Goal: Transaction & Acquisition: Purchase product/service

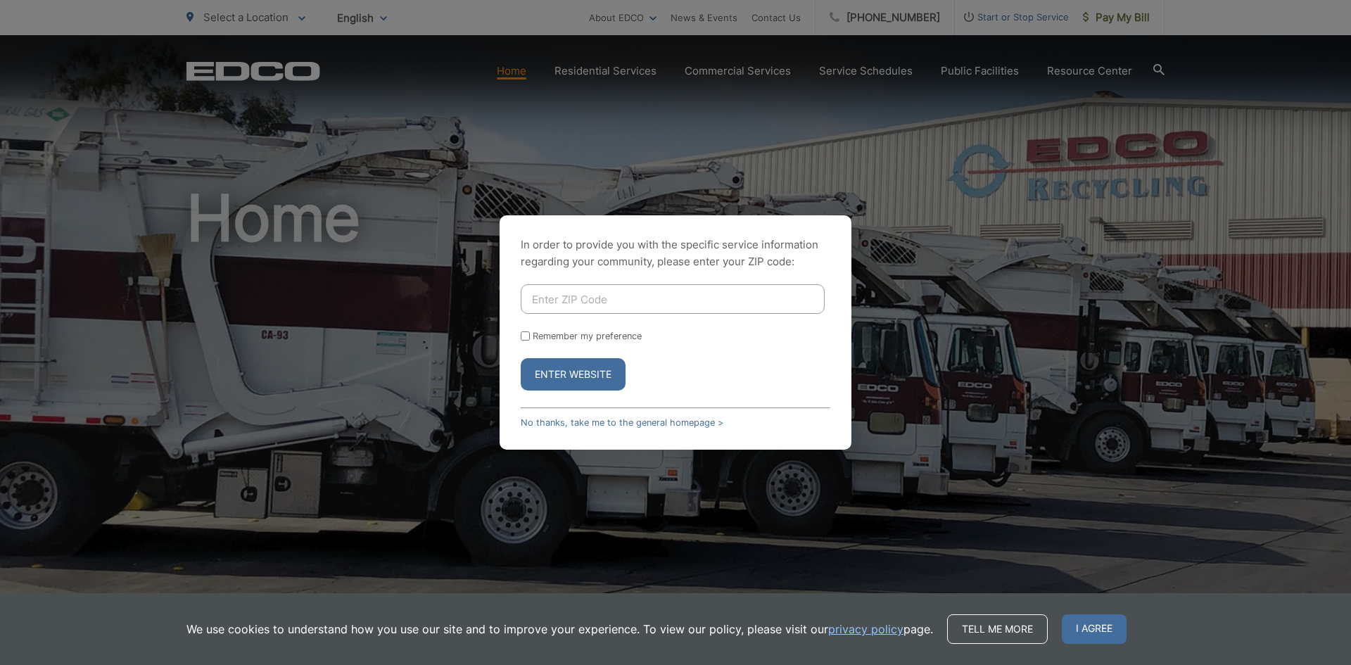
click at [577, 372] on button "Enter Website" at bounding box center [573, 374] width 105 height 32
click at [683, 422] on link "No thanks, take me to the general homepage >" at bounding box center [622, 422] width 203 height 11
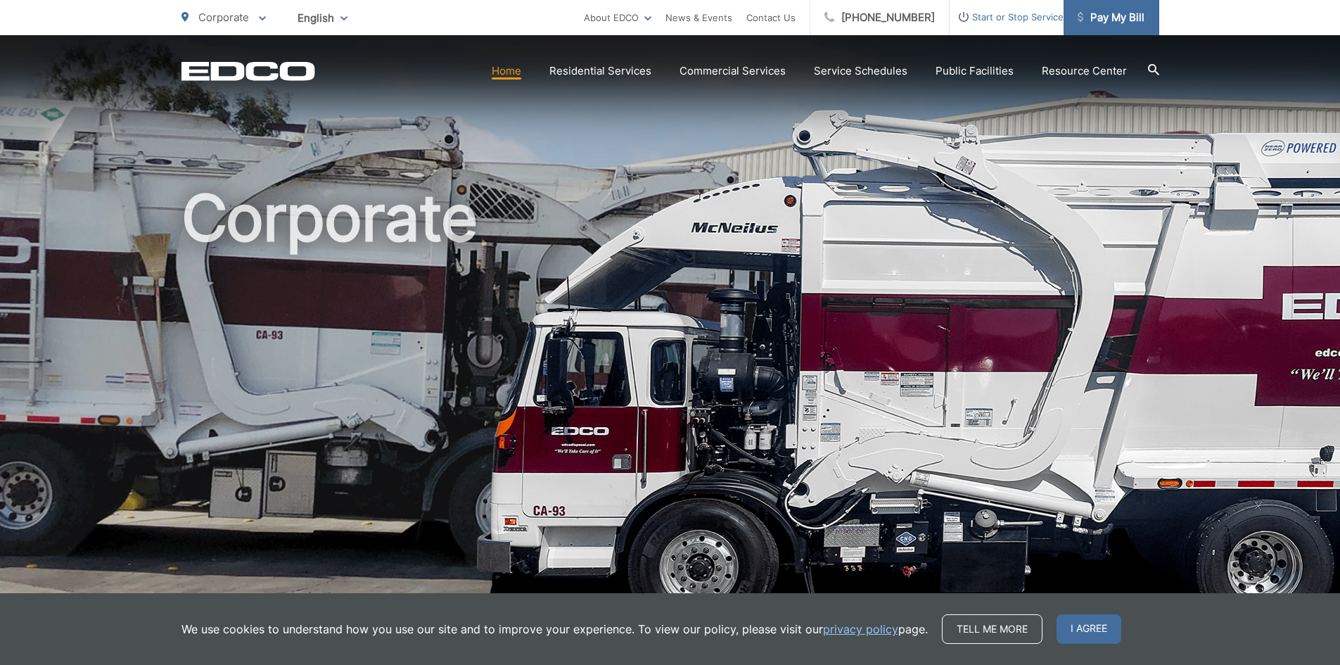
click at [1117, 22] on span "Pay My Bill" at bounding box center [1111, 17] width 67 height 17
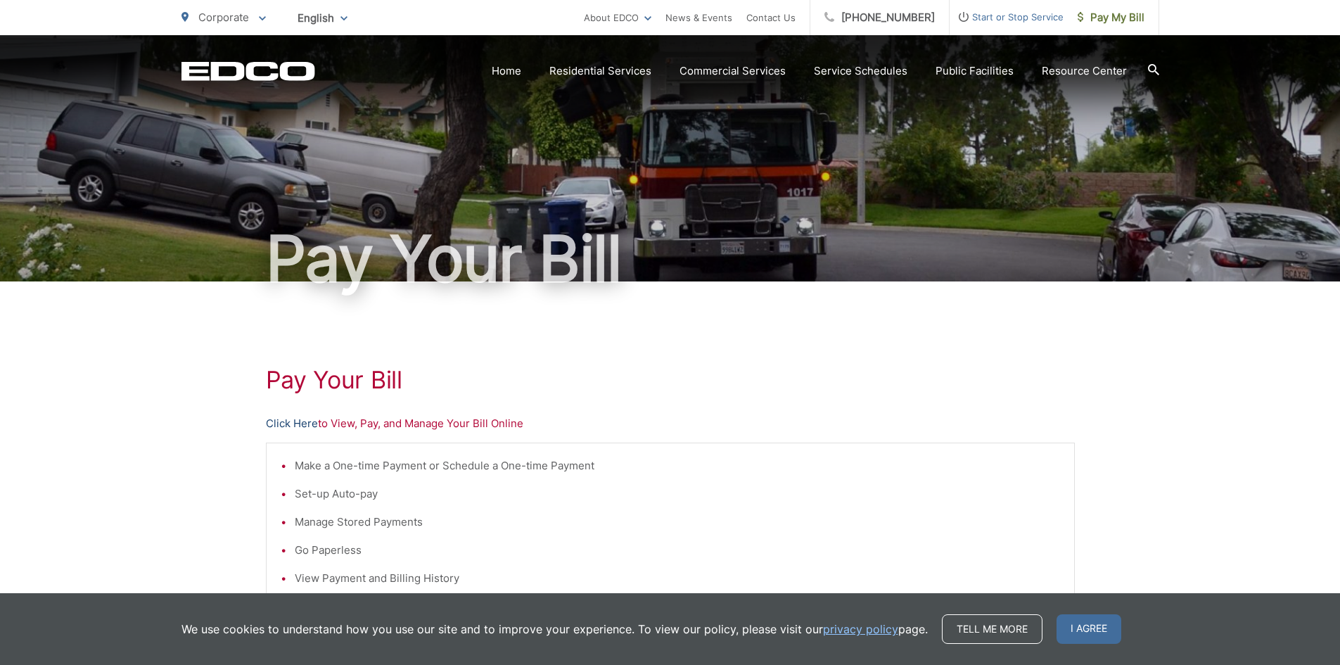
click at [294, 421] on link "Click Here" at bounding box center [292, 423] width 52 height 17
